Goal: Information Seeking & Learning: Learn about a topic

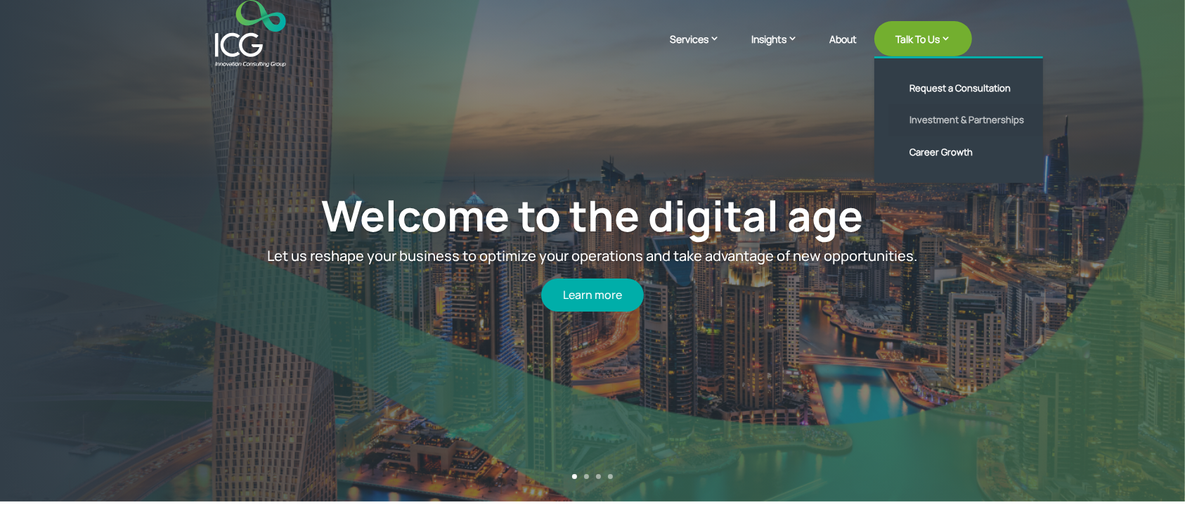
click at [940, 114] on link "Investment & Partnerships" at bounding box center [969, 120] width 162 height 32
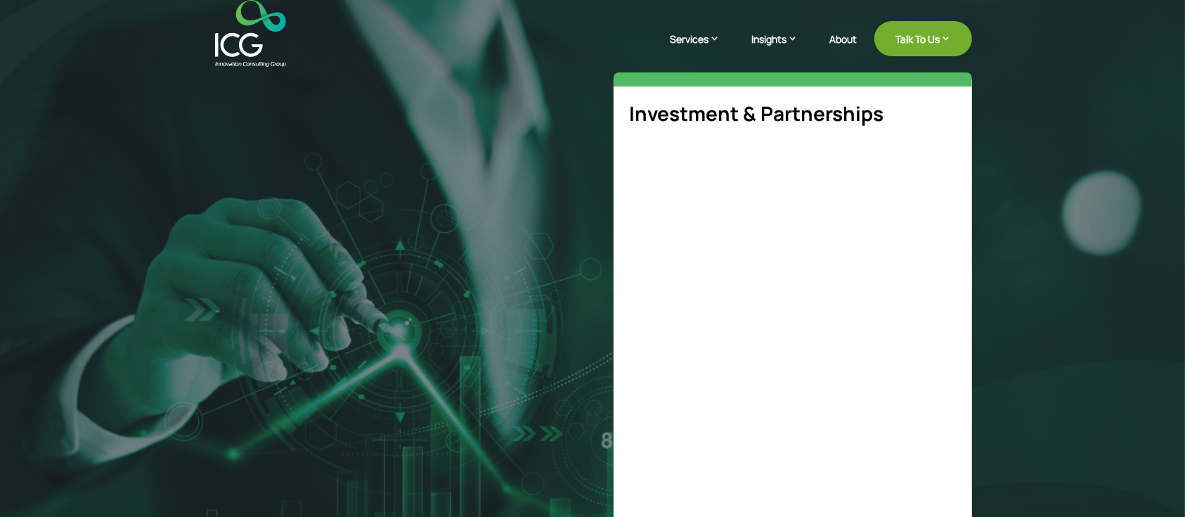
select select "**"
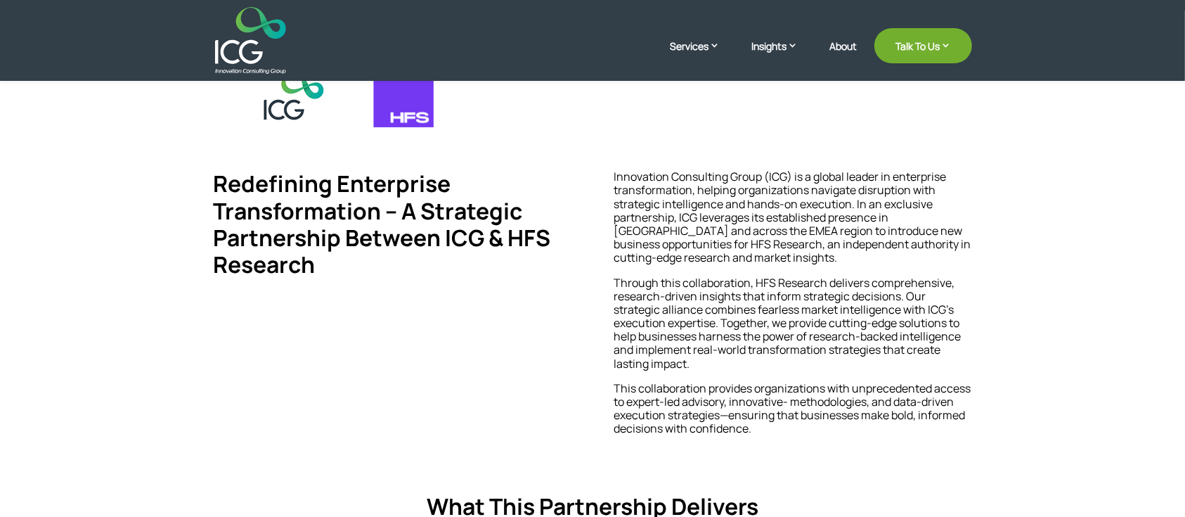
scroll to position [375, 0]
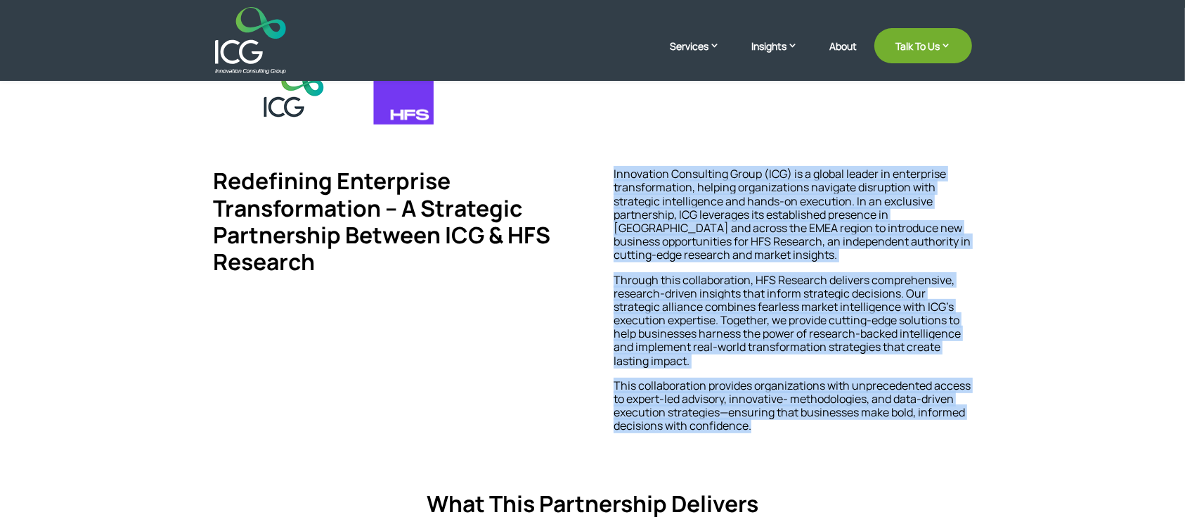
drag, startPoint x: 612, startPoint y: 171, endPoint x: 791, endPoint y: 429, distance: 314.1
click at [791, 429] on div "Redefining Enterprise Transformation – A Strategic Partnership Between ICG & HF…" at bounding box center [592, 369] width 759 height 443
click at [1020, 368] on div "Redefining Enterprise Transformation – A Strategic Partnership Between ICG & HF…" at bounding box center [592, 319] width 1185 height 623
drag, startPoint x: 608, startPoint y: 175, endPoint x: 830, endPoint y: 429, distance: 337.2
click at [830, 429] on div "Redefining Enterprise Transformation – A Strategic Partnership Between ICG & HF…" at bounding box center [592, 369] width 759 height 443
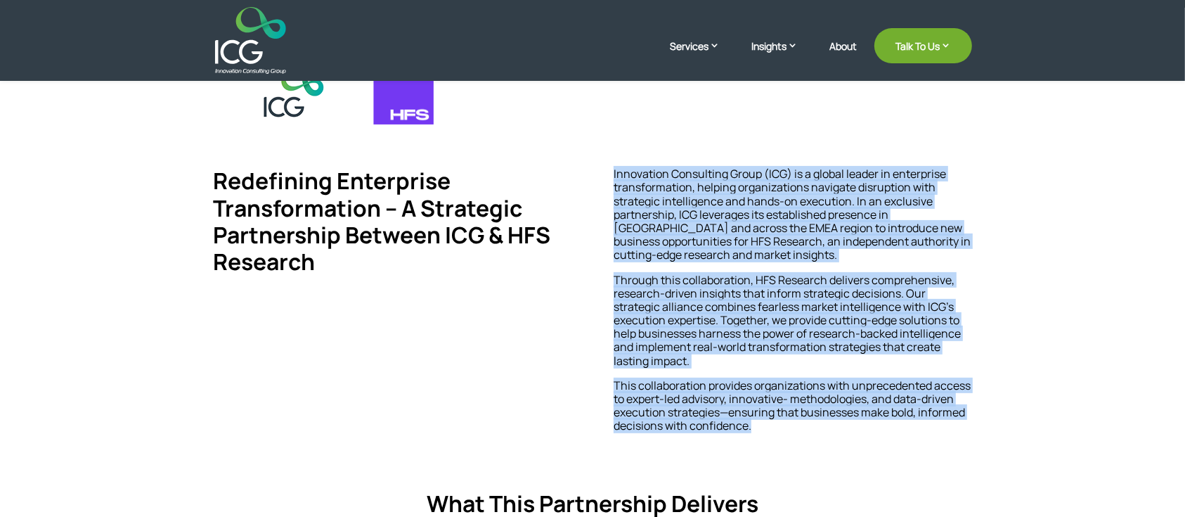
copy div "Loremipsum Dolorsitam Conse (ADI) el s doeius tempor in utlaboreet doloremagnaa…"
click at [793, 221] on p "Innovation Consulting Group (ICG) is a global leader in enterprise transformati…" at bounding box center [793, 219] width 358 height 105
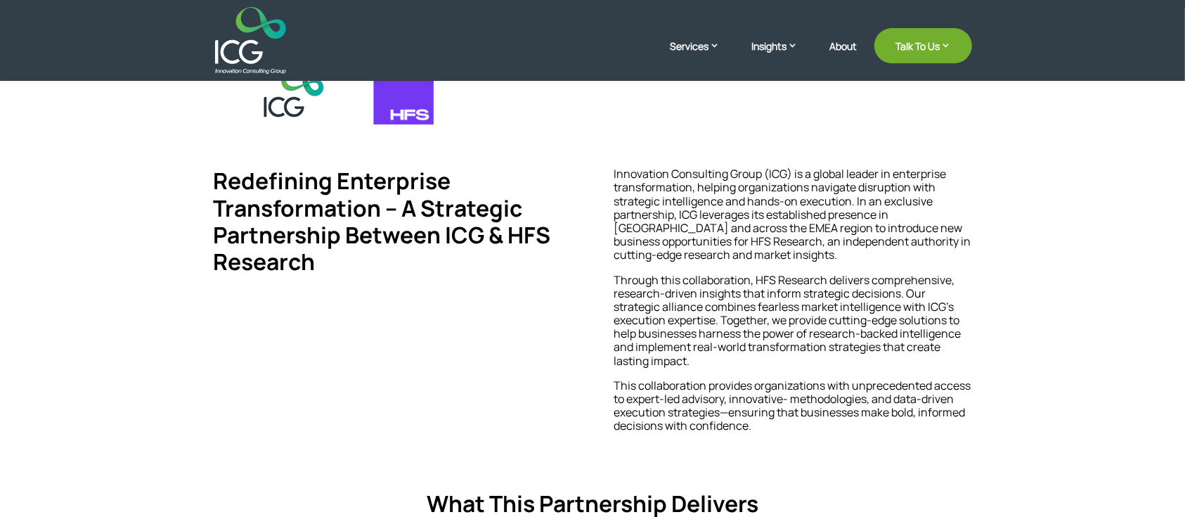
click at [453, 228] on h4 "Redefining Enterprise Transformation – A Strategic Partnership Between ICG & HF…" at bounding box center [392, 224] width 358 height 115
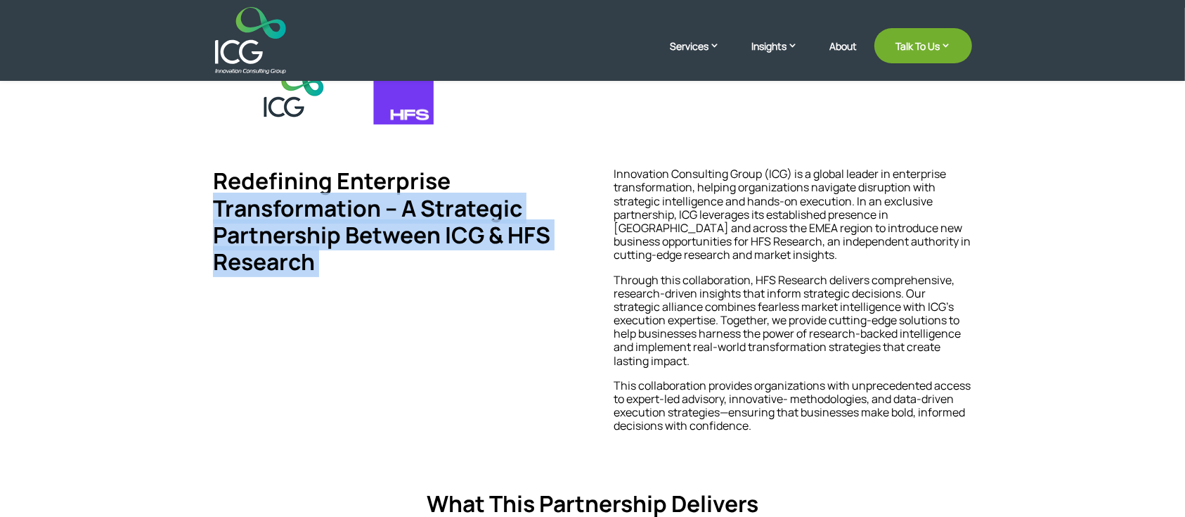
click at [453, 228] on h4 "Redefining Enterprise Transformation – A Strategic Partnership Between ICG & HF…" at bounding box center [392, 224] width 358 height 115
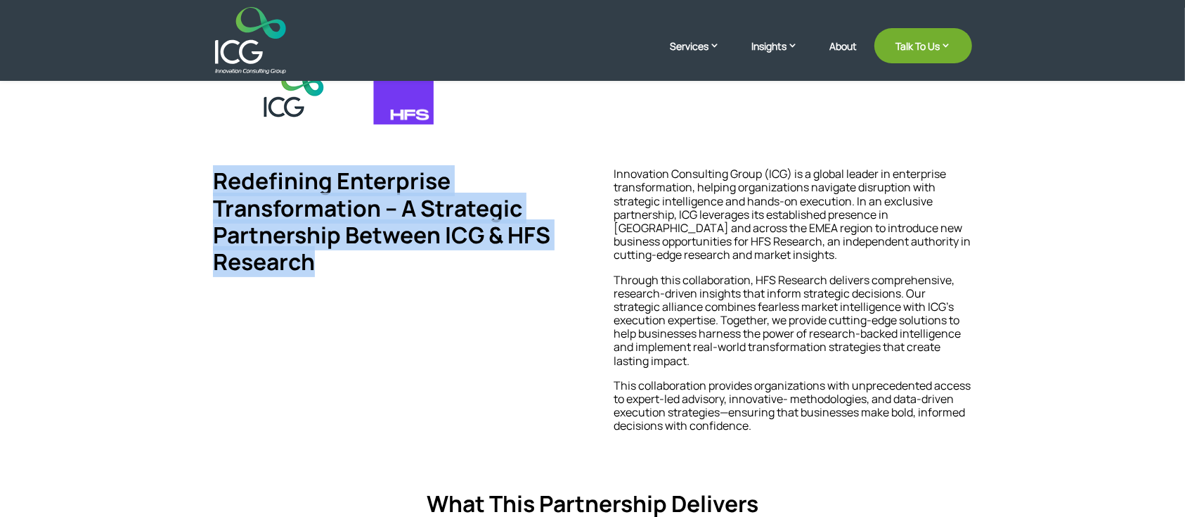
drag, startPoint x: 264, startPoint y: 205, endPoint x: 342, endPoint y: 273, distance: 102.6
click at [342, 273] on h4 "Redefining Enterprise Transformation – A Strategic Partnership Between ICG & HF…" at bounding box center [392, 224] width 358 height 115
click at [525, 242] on h4 "Redefining Enterprise Transformation – A Strategic Partnership Between ICG & HF…" at bounding box center [392, 224] width 358 height 115
